Goal: Download file/media

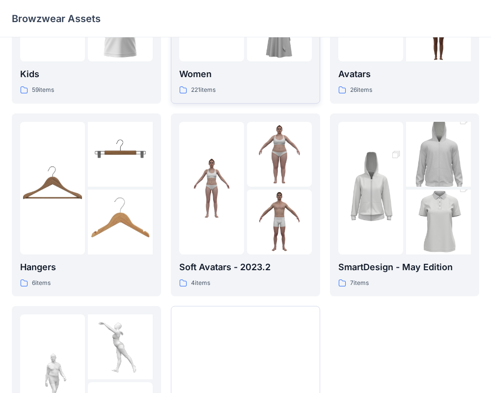
scroll to position [135, 0]
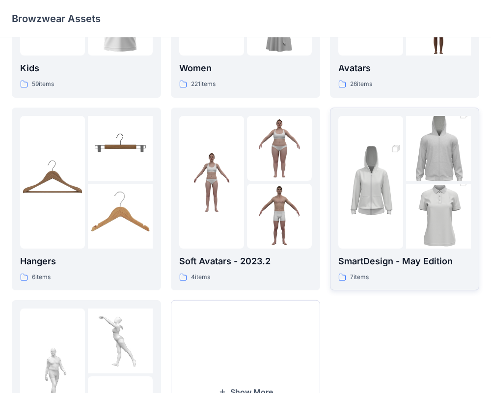
click at [373, 196] on img at bounding box center [370, 182] width 65 height 97
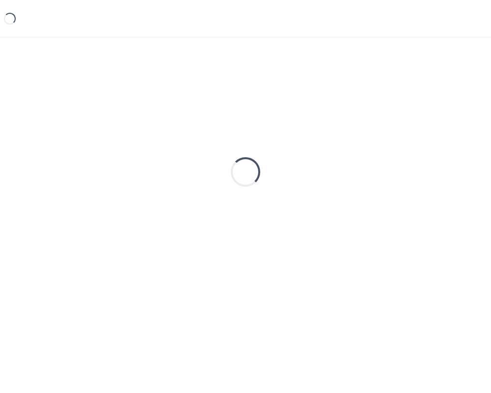
click at [373, 196] on div "Loading..." at bounding box center [246, 172] width 468 height 246
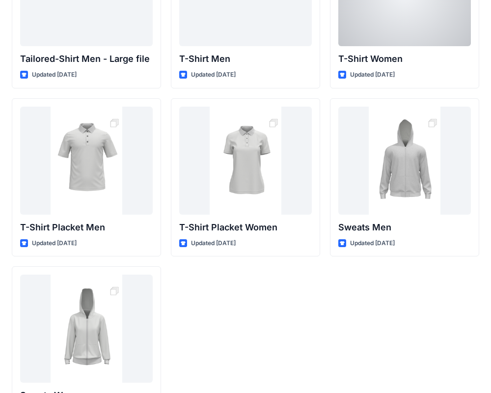
scroll to position [163, 0]
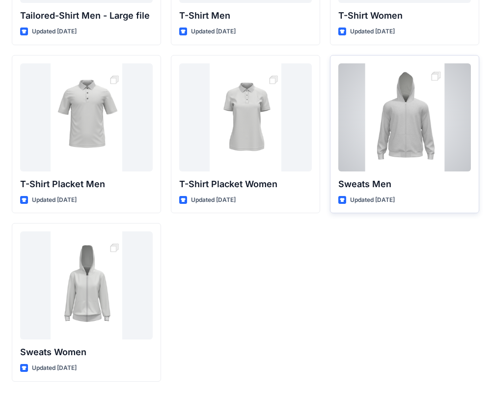
click at [393, 177] on p "Sweats Men" at bounding box center [404, 184] width 133 height 14
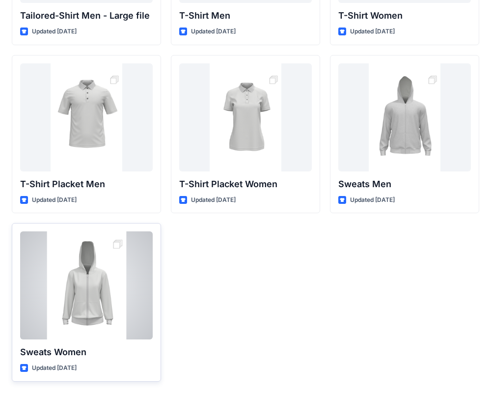
click at [99, 288] on div at bounding box center [86, 285] width 133 height 108
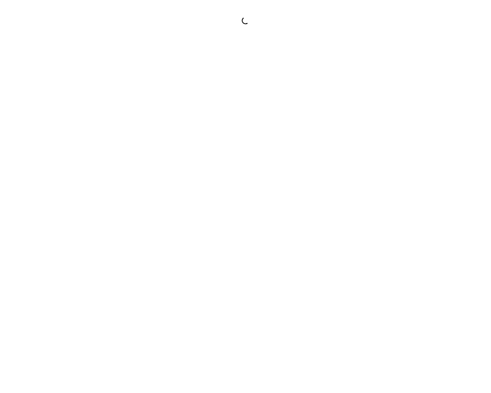
click at [99, 288] on div at bounding box center [245, 196] width 491 height 393
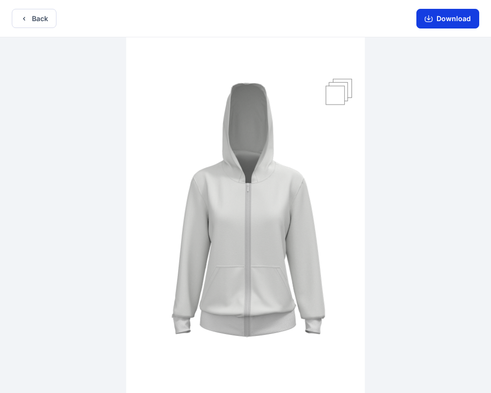
click at [450, 16] on button "Download" at bounding box center [448, 19] width 63 height 20
click at [449, 20] on button "Download" at bounding box center [448, 19] width 63 height 20
click at [427, 17] on icon "button" at bounding box center [429, 19] width 8 height 8
